Goal: Ask a question

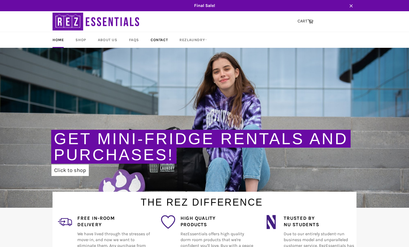
click at [158, 38] on link "Contact" at bounding box center [159, 40] width 28 height 16
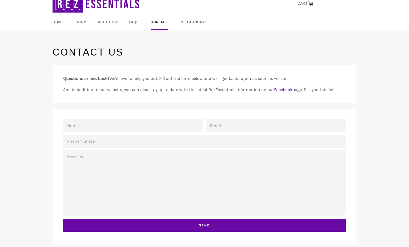
scroll to position [42, 0]
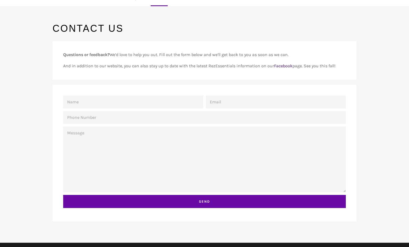
click at [281, 67] on link "Facebook" at bounding box center [283, 65] width 18 height 5
type input "n"
type input "Natasha"
type input "njk2001@gmail.com"
type input "630-667-6996"
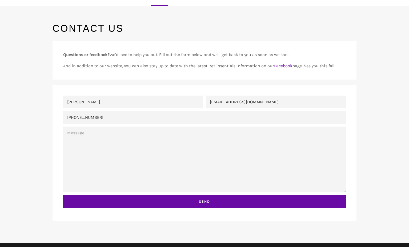
click at [157, 135] on textarea "Message" at bounding box center [204, 159] width 283 height 66
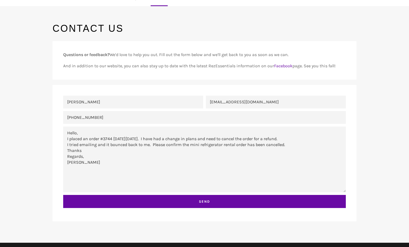
drag, startPoint x: 166, startPoint y: 165, endPoint x: 182, endPoint y: 175, distance: 19.3
click at [170, 174] on textarea "Hello, I placed an order #3744 on Saturday August 16th. I have had a change in …" at bounding box center [204, 159] width 283 height 66
click at [185, 177] on textarea "Hello, I placed an order #3744 on Saturday August 16th. I have had a change in …" at bounding box center [204, 159] width 283 height 66
type textarea "Hello, I placed an order #3744 on Saturday August 16th. I have had a change in …"
click at [146, 108] on div "Name Natasha" at bounding box center [132, 102] width 143 height 15
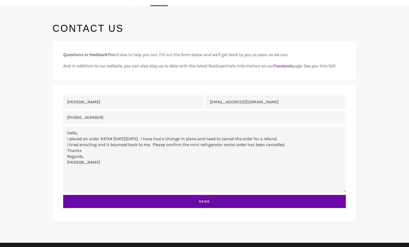
click at [143, 104] on input "Natasha" at bounding box center [133, 101] width 140 height 13
type input "Natasha Kim"
click at [127, 142] on textarea "Hello, I placed an order #3744 on Saturday August 16th. I have had a change in …" at bounding box center [204, 159] width 283 height 66
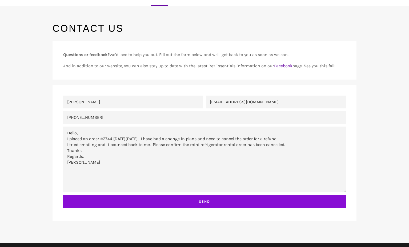
click at [197, 203] on input "Send" at bounding box center [204, 201] width 283 height 13
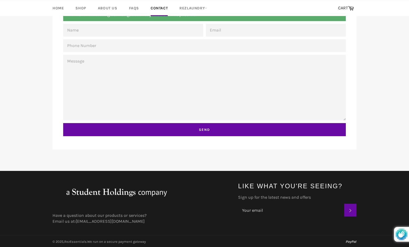
scroll to position [129, 0]
click at [373, 154] on main "Contact Us Questions or feedback? We’d love to help you out. Fill out the form …" at bounding box center [204, 53] width 409 height 236
click at [138, 219] on link "[EMAIL_ADDRESS][DOMAIN_NAME]" at bounding box center [110, 220] width 69 height 5
click at [23, 93] on main "Contact Us Questions or feedback? We’d love to help you out. Fill out the form …" at bounding box center [204, 53] width 409 height 236
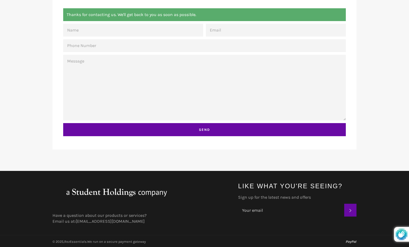
scroll to position [0, 0]
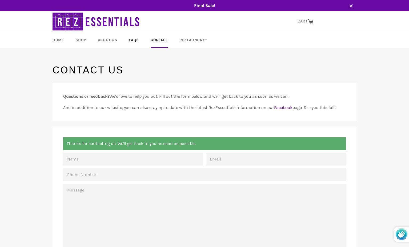
click at [133, 42] on link "FAQs" at bounding box center [134, 40] width 21 height 16
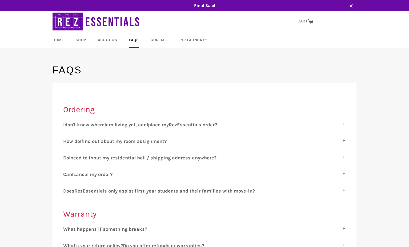
click at [115, 175] on label "C an I cancel my order?" at bounding box center [204, 174] width 283 height 6
click at [67, 175] on input "C an I cancel my order?" at bounding box center [64, 172] width 3 height 3
checkbox input "true"
